Goal: Task Accomplishment & Management: Complete application form

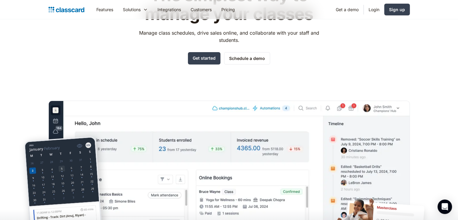
scroll to position [52, 0]
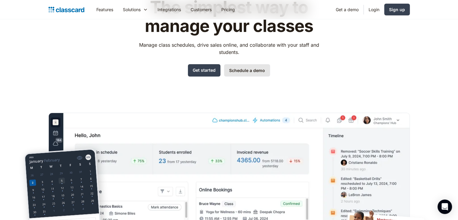
click at [247, 74] on link "Schedule a demo" at bounding box center [247, 70] width 46 height 12
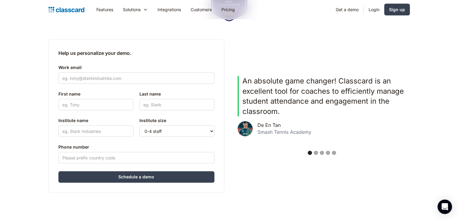
scroll to position [137, 0]
click at [140, 73] on input "Work email" at bounding box center [136, 77] width 156 height 11
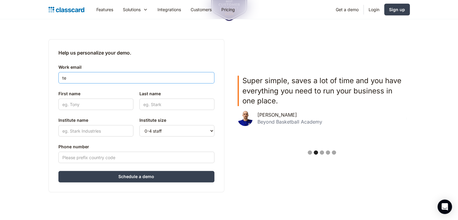
type input "t"
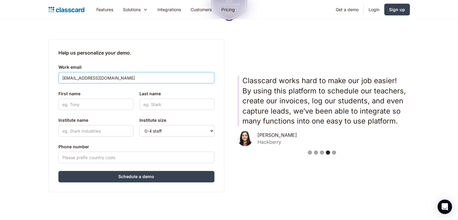
type input "[EMAIL_ADDRESS][DOMAIN_NAME]"
click at [111, 105] on input "First name" at bounding box center [95, 104] width 75 height 11
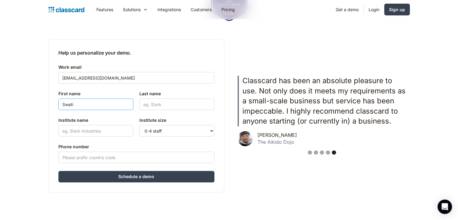
type input "Swati"
click at [154, 106] on input "Last name" at bounding box center [177, 104] width 75 height 11
type input "[PERSON_NAME]"
click at [117, 130] on input "Institute name" at bounding box center [95, 130] width 75 height 11
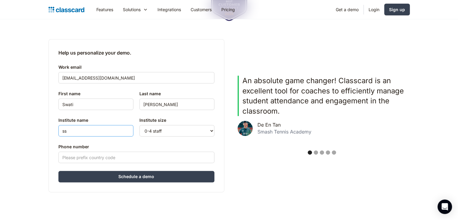
type input "ss"
click at [124, 159] on input "Phone number" at bounding box center [136, 157] width 156 height 11
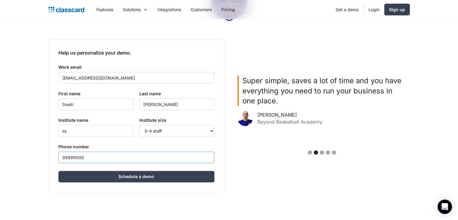
type input "999990000"
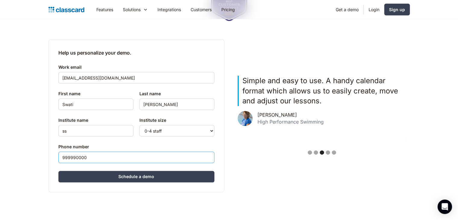
click at [126, 160] on input "999990000" at bounding box center [136, 157] width 156 height 11
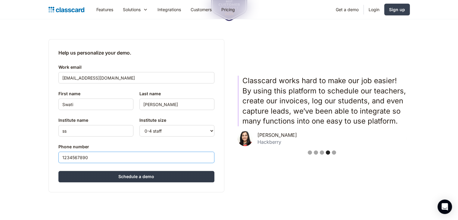
type input "1234567890"
click at [135, 180] on input "Schedule a demo" at bounding box center [136, 176] width 156 height 11
type input "Hang in there..."
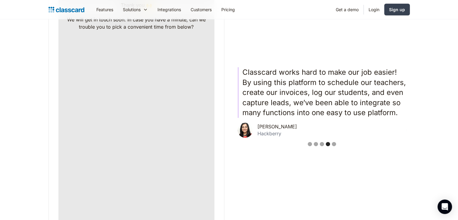
scroll to position [205, 0]
